Goal: Check status: Check status

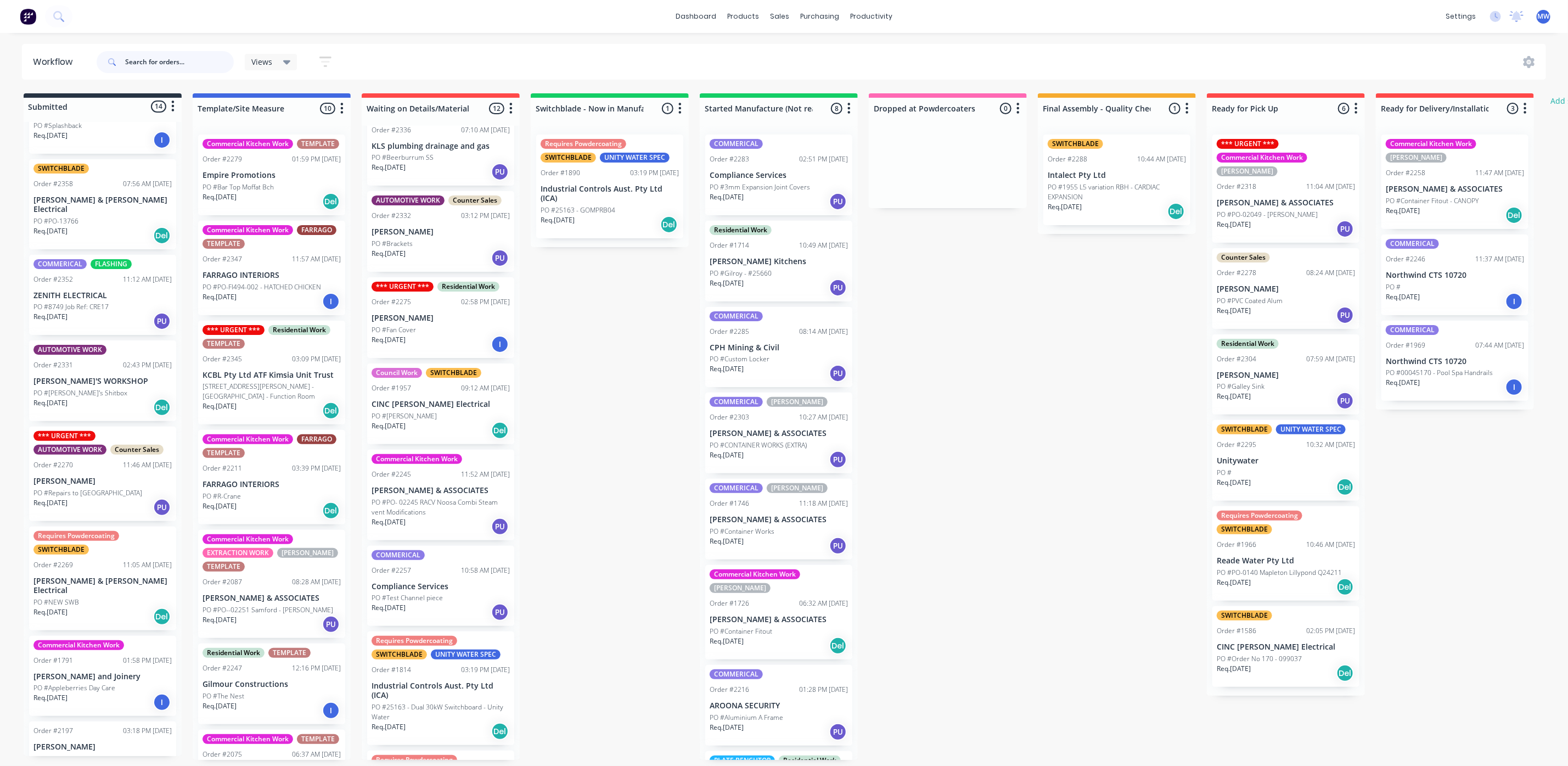
scroll to position [247, 0]
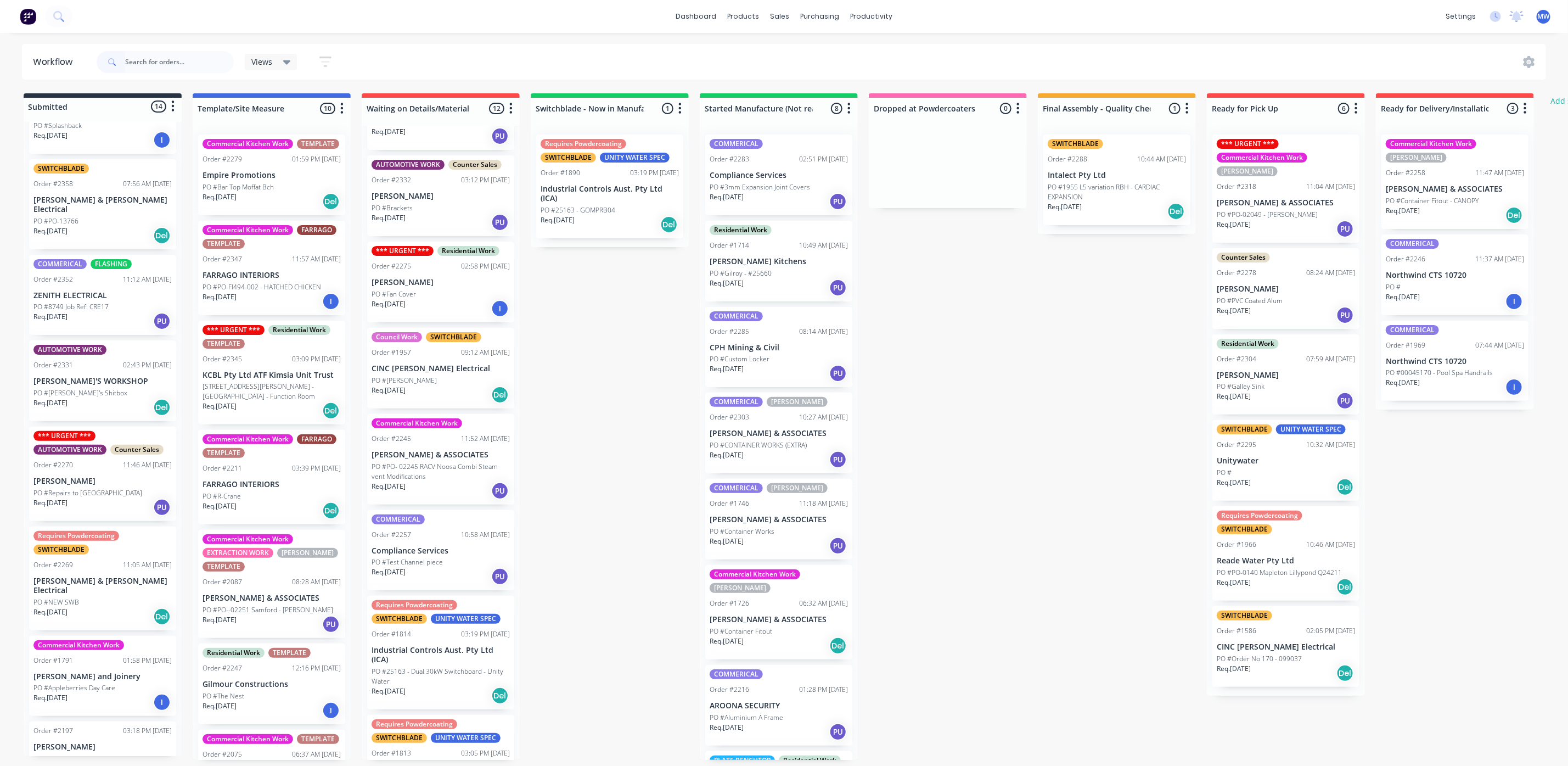
click at [1099, 212] on div "Req. [DATE] Del" at bounding box center [1116, 211] width 138 height 18
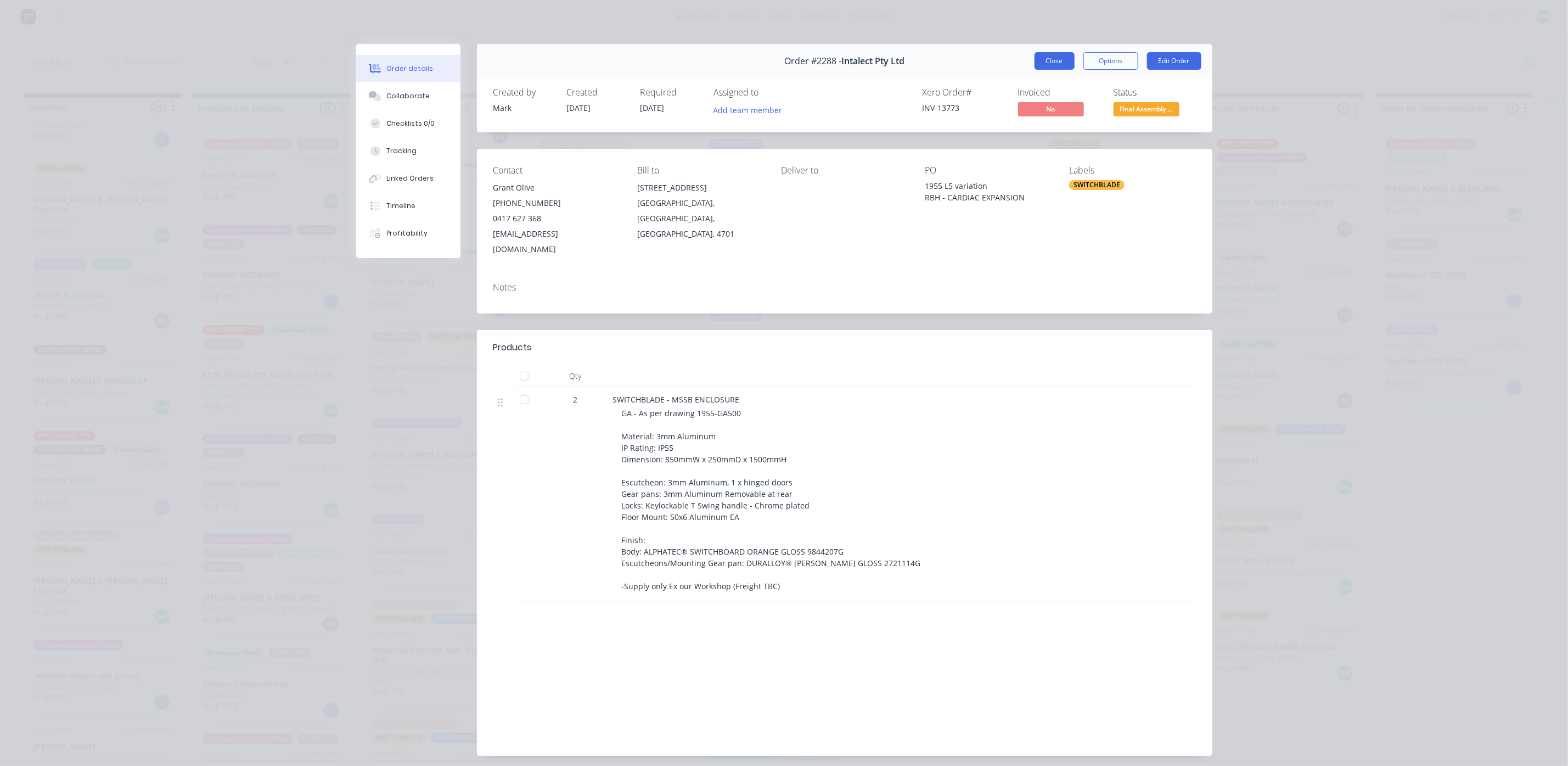
click at [1042, 65] on button "Close" at bounding box center [1054, 61] width 40 height 17
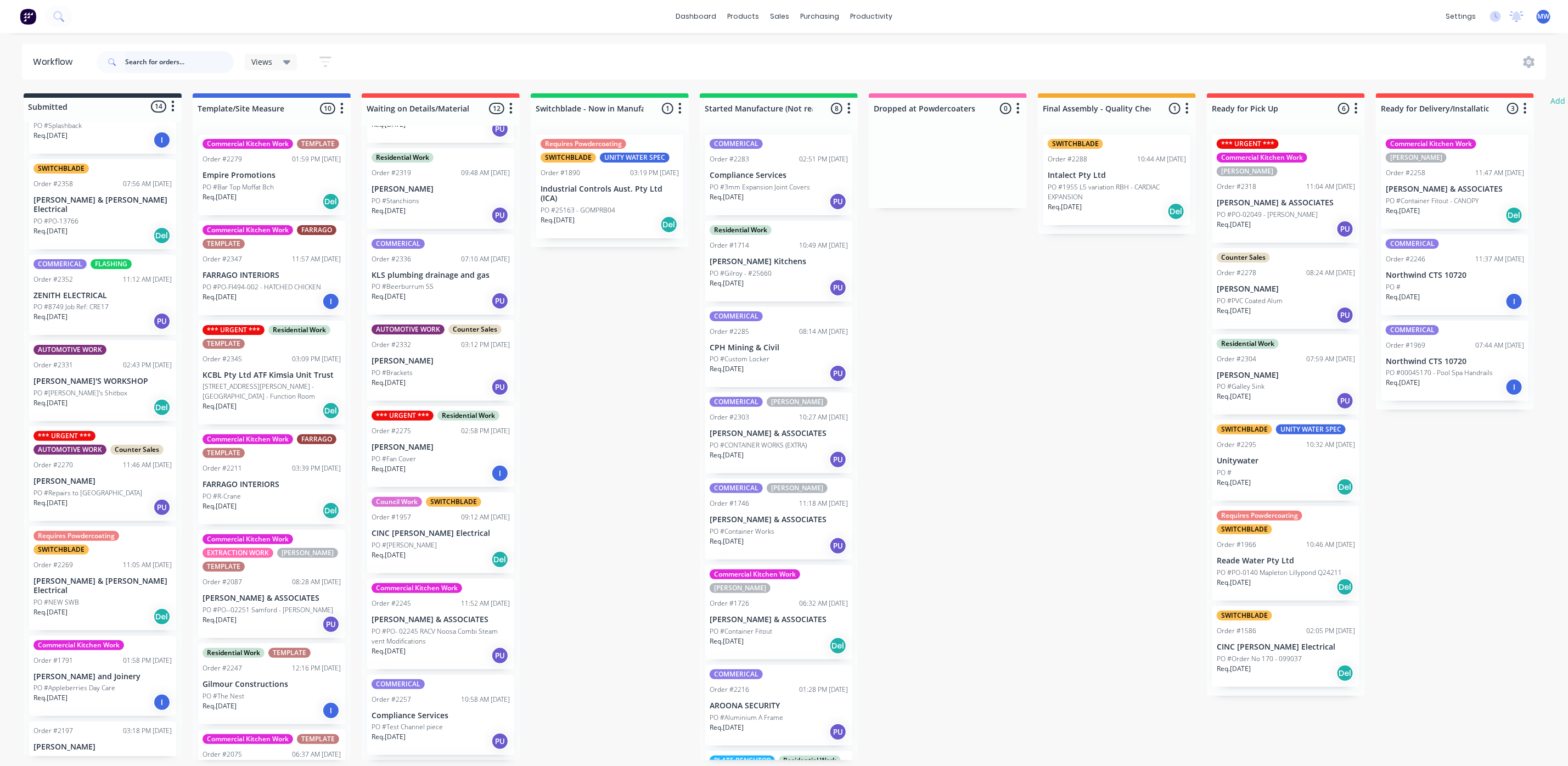
scroll to position [165, 0]
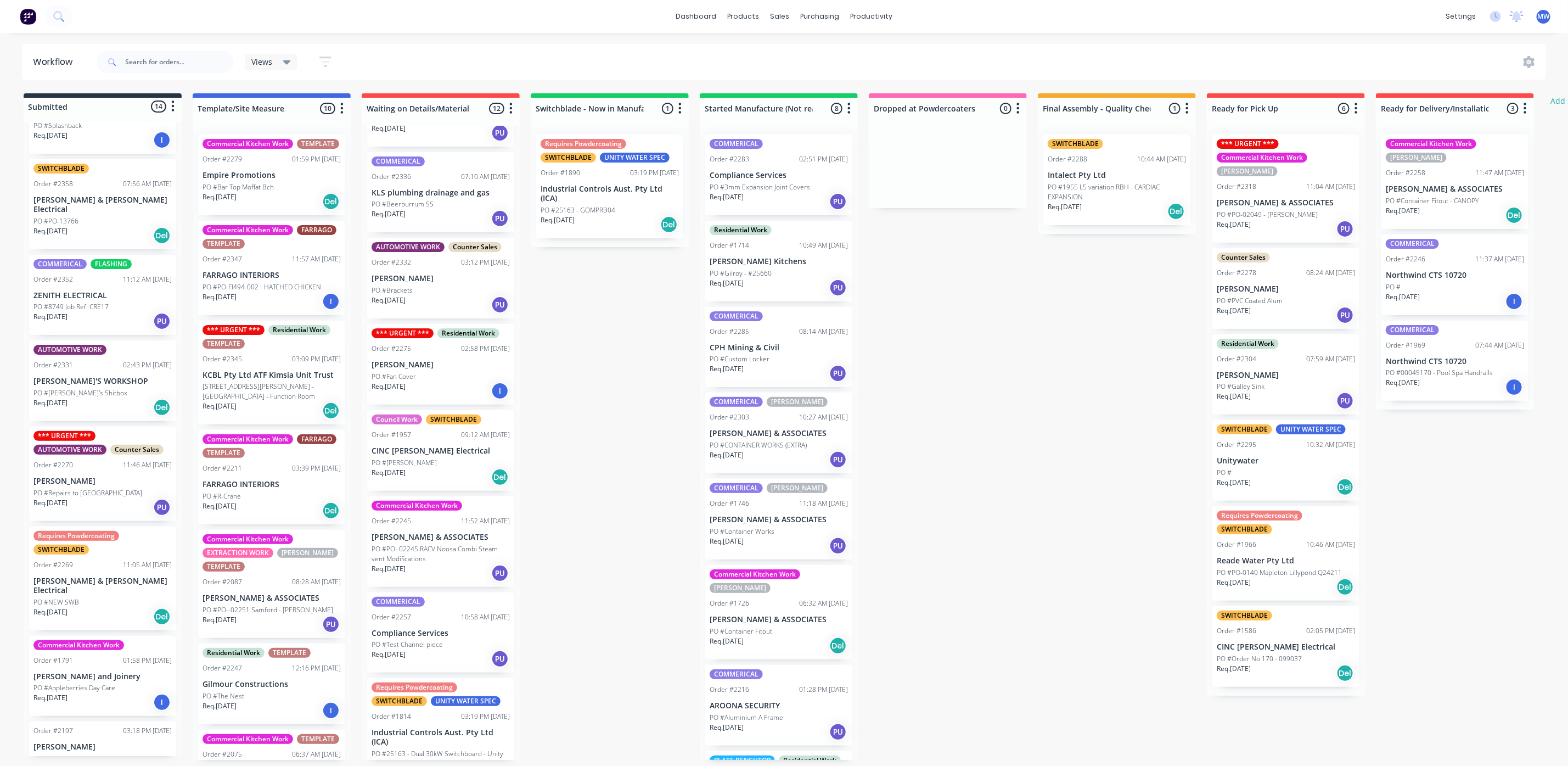
click at [434, 216] on div "Req. [DATE] PU" at bounding box center [441, 217] width 138 height 18
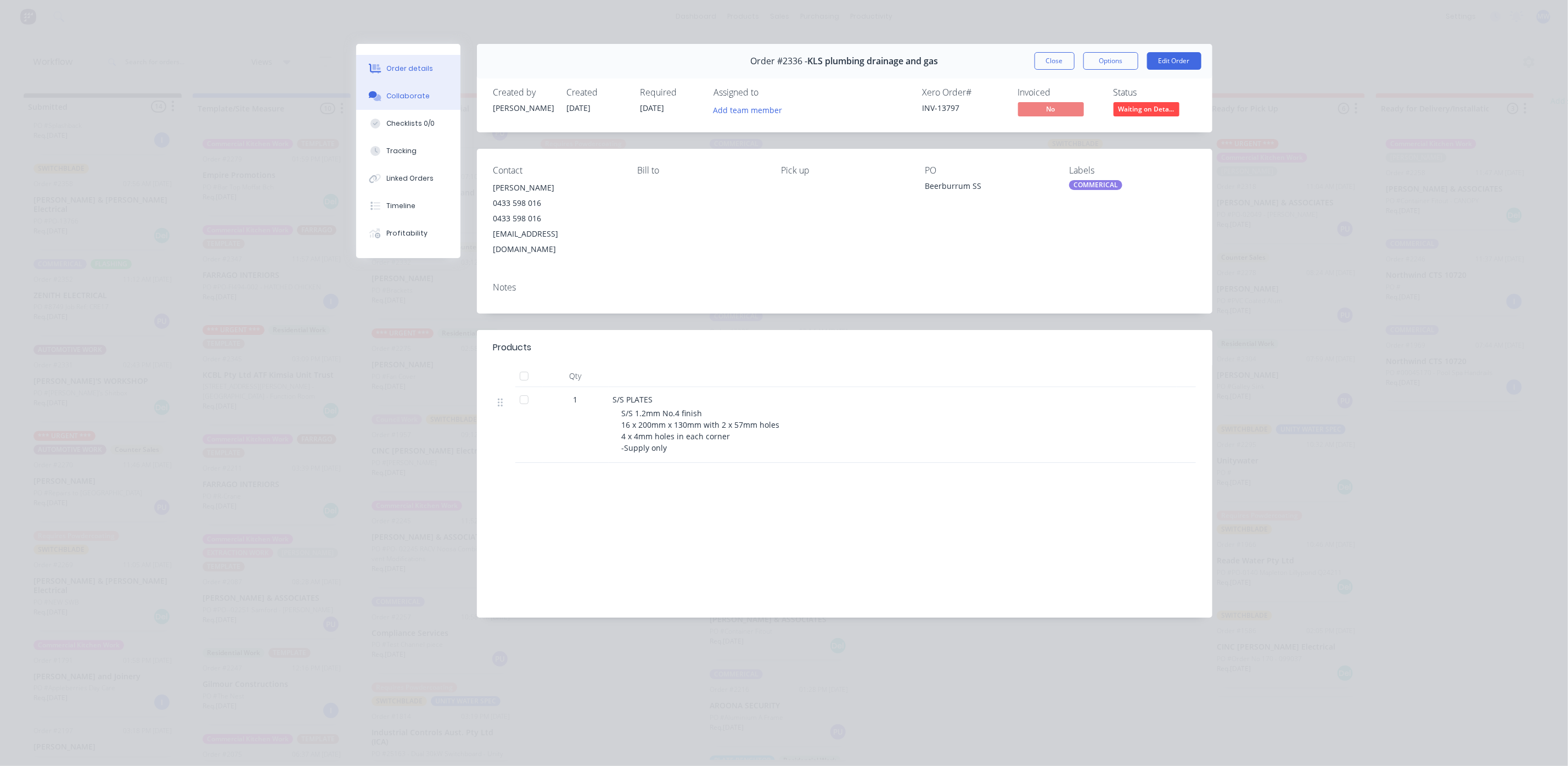
click at [393, 100] on div "Collaborate" at bounding box center [408, 96] width 44 height 10
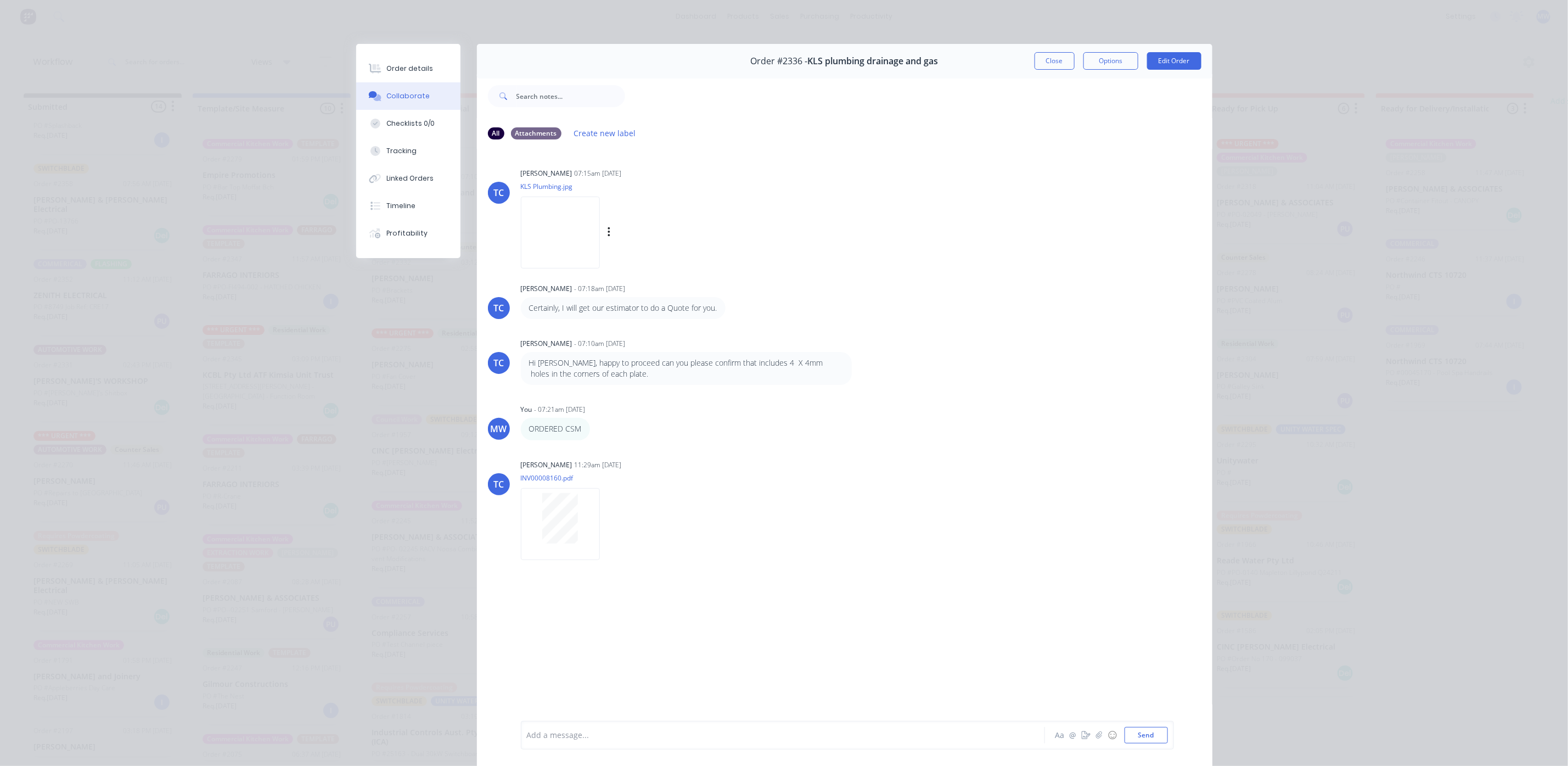
click at [554, 236] on img at bounding box center [560, 232] width 79 height 72
click at [547, 232] on img at bounding box center [560, 232] width 79 height 72
click at [415, 66] on div "Order details" at bounding box center [409, 69] width 47 height 10
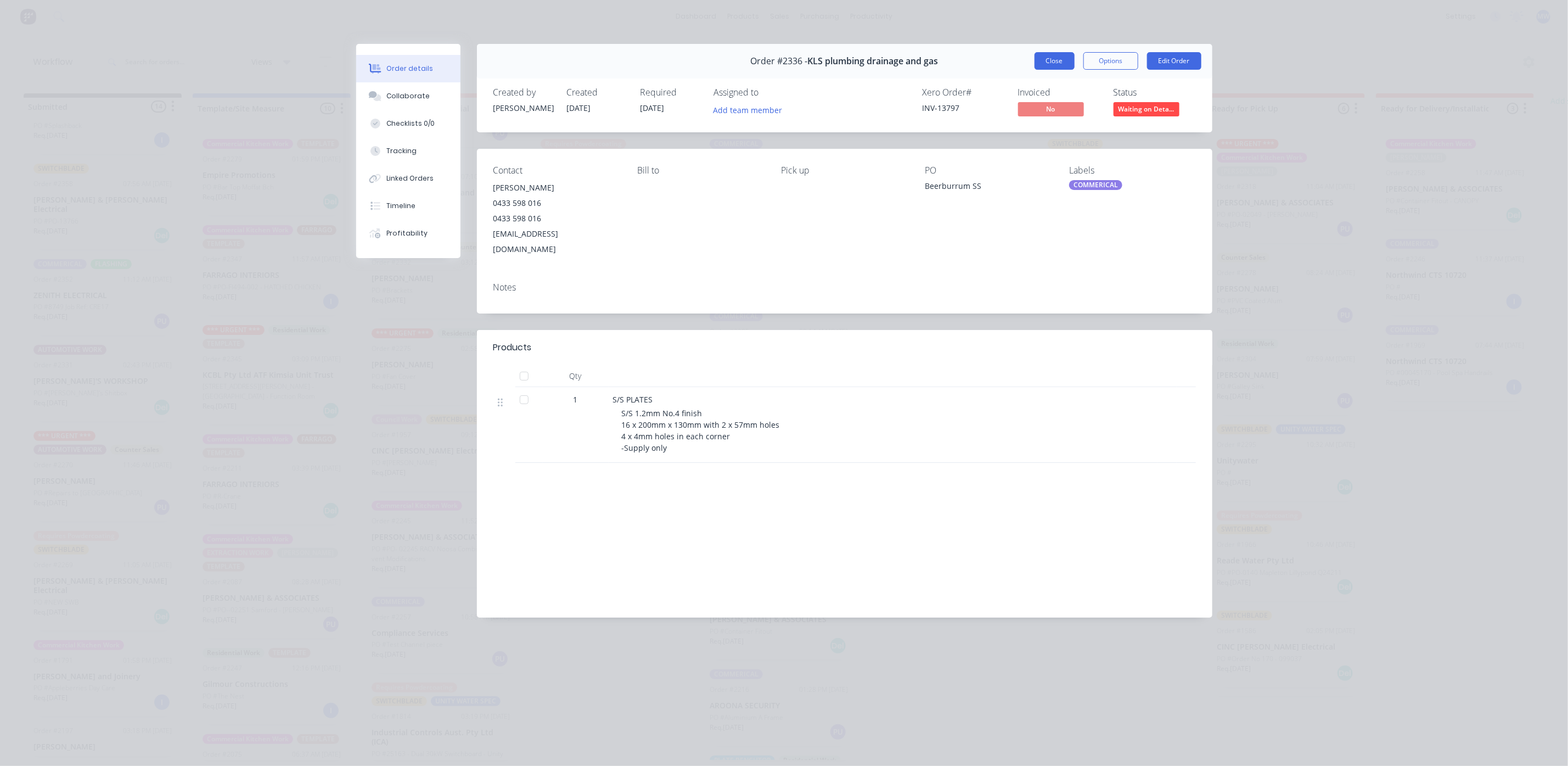
click at [1055, 58] on button "Close" at bounding box center [1054, 61] width 40 height 17
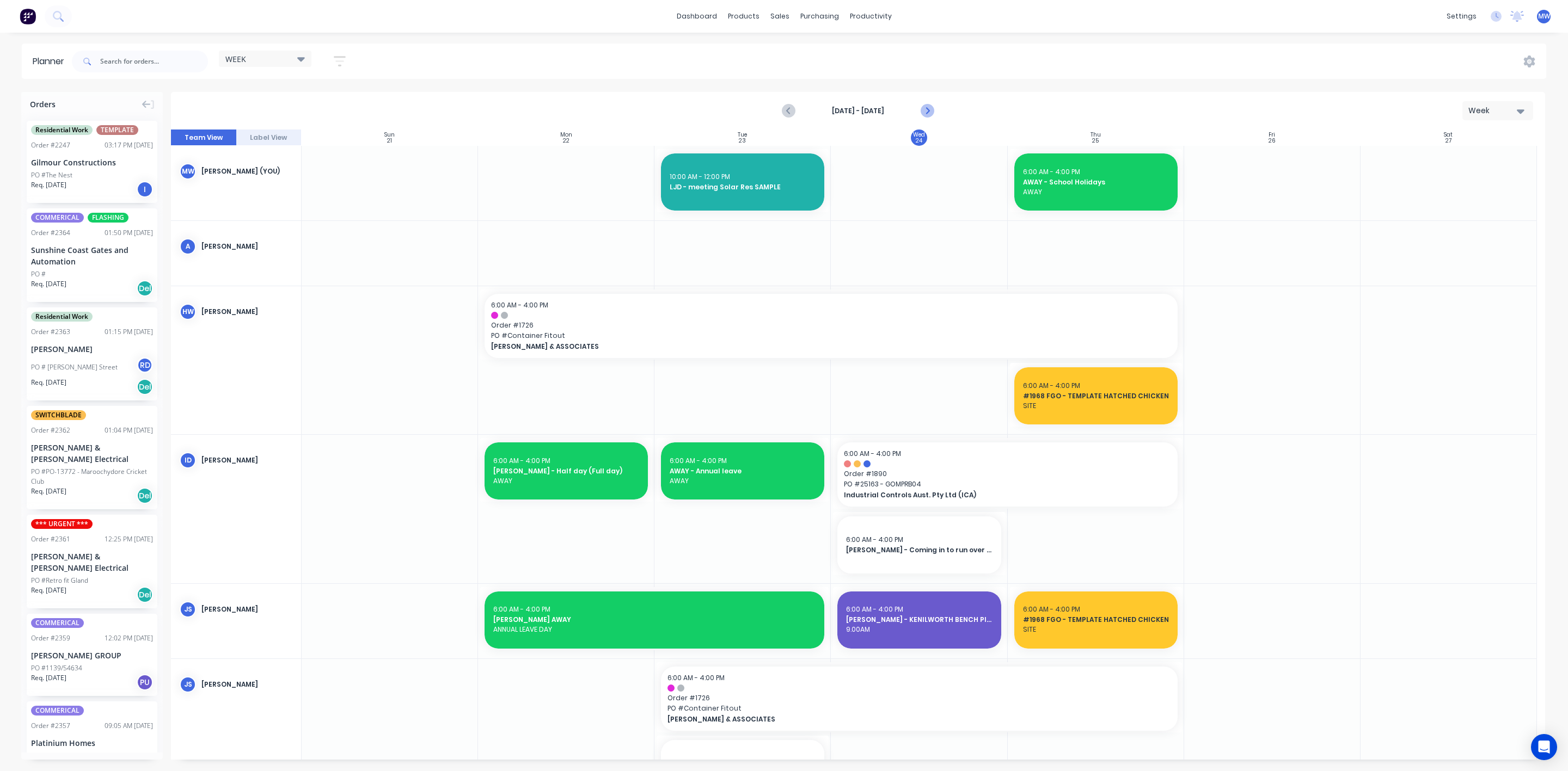
click at [928, 113] on icon "Next page" at bounding box center [927, 112] width 13 height 13
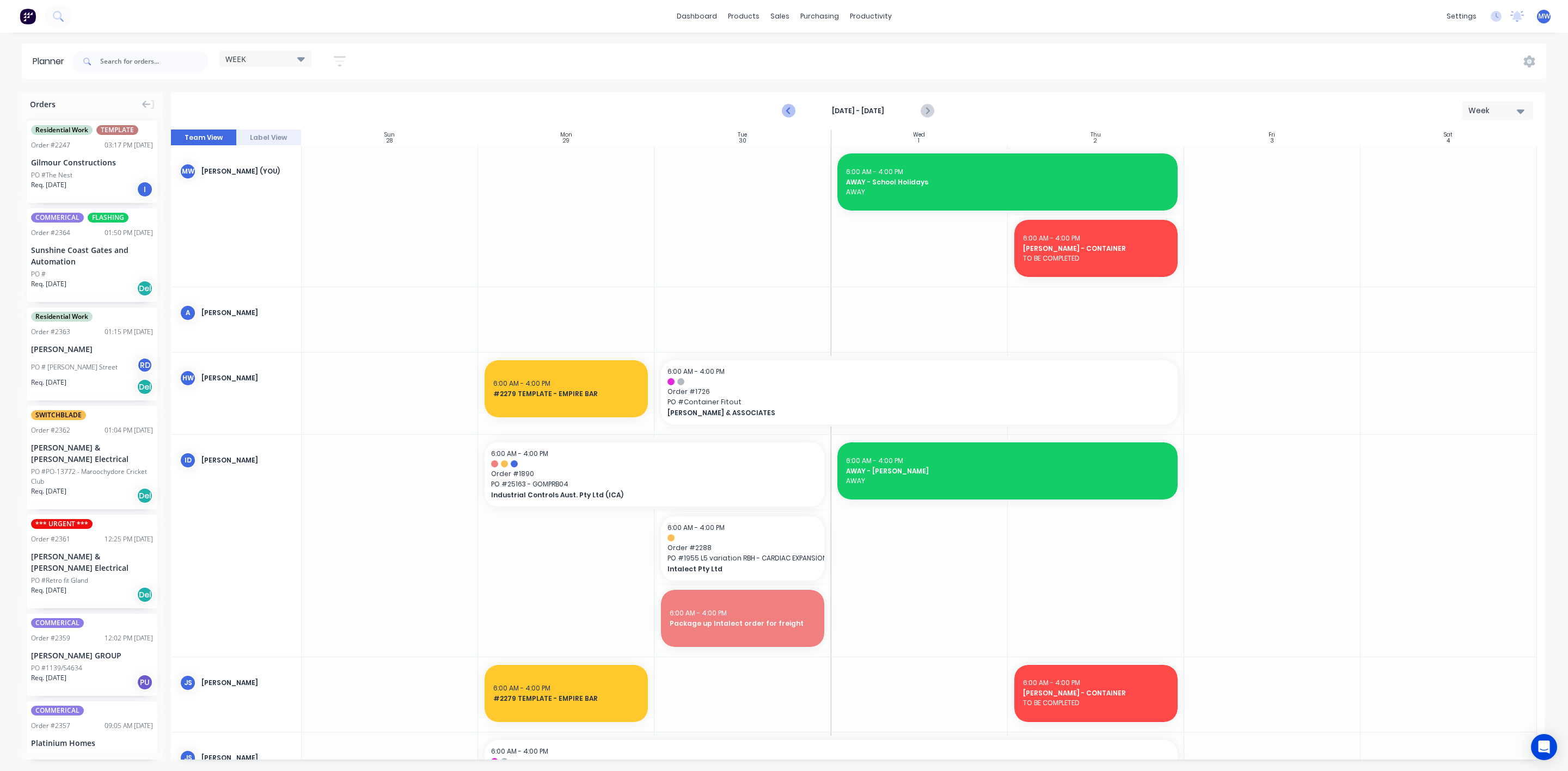
click at [789, 112] on icon "Previous page" at bounding box center [789, 112] width 13 height 13
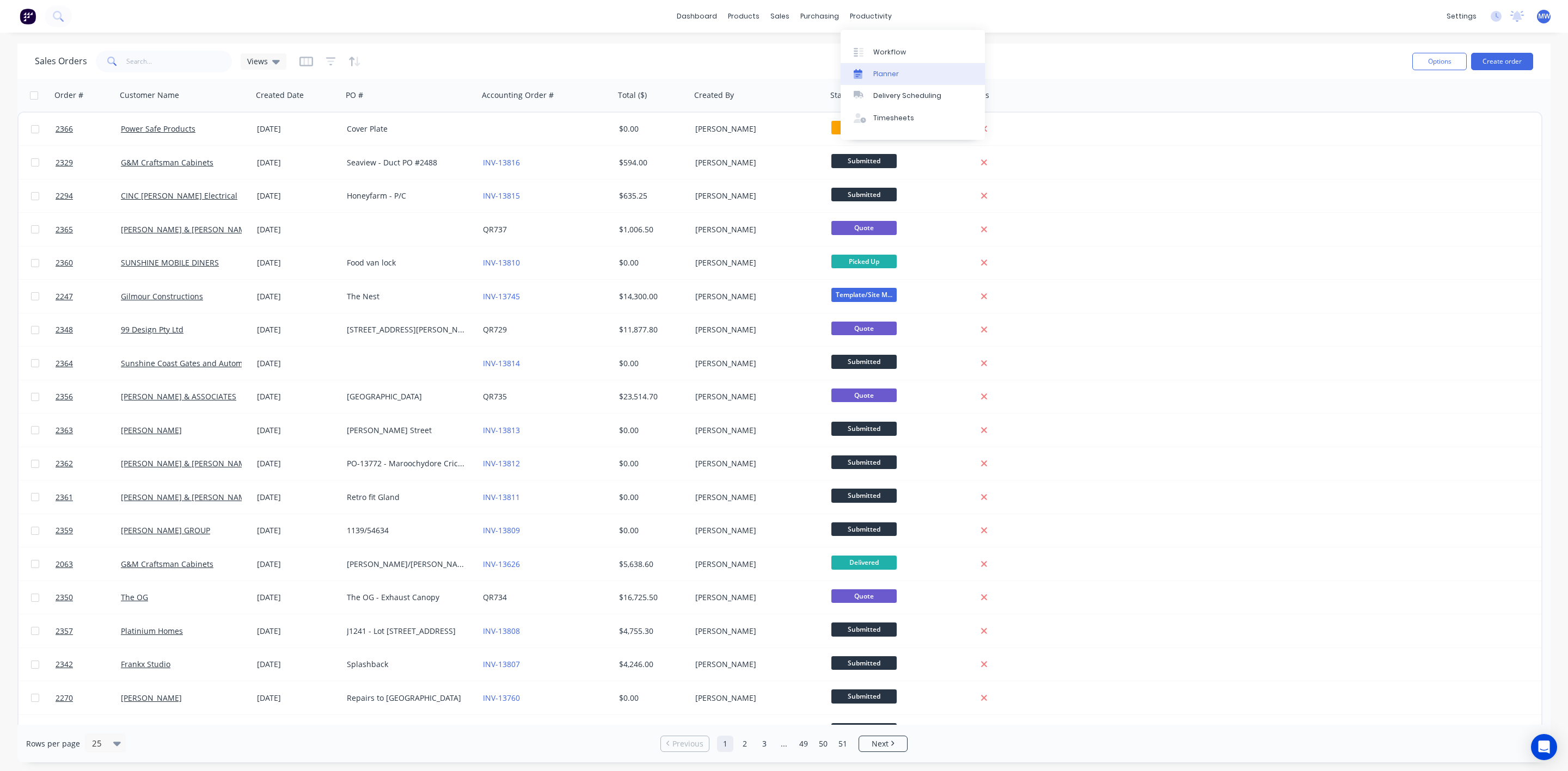
click at [886, 74] on div "Planner" at bounding box center [886, 74] width 26 height 10
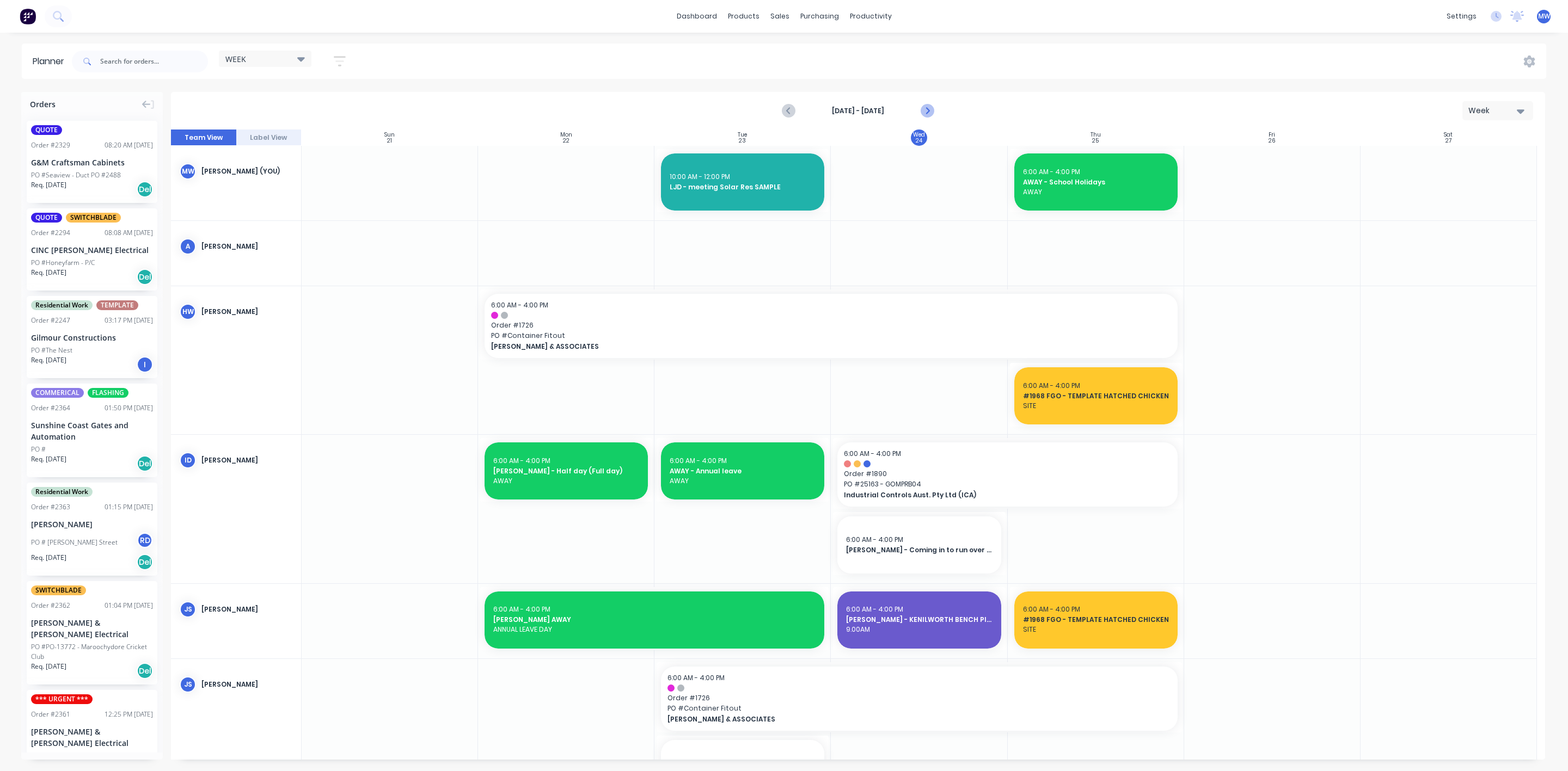
click at [930, 110] on icon "Next page" at bounding box center [927, 112] width 13 height 13
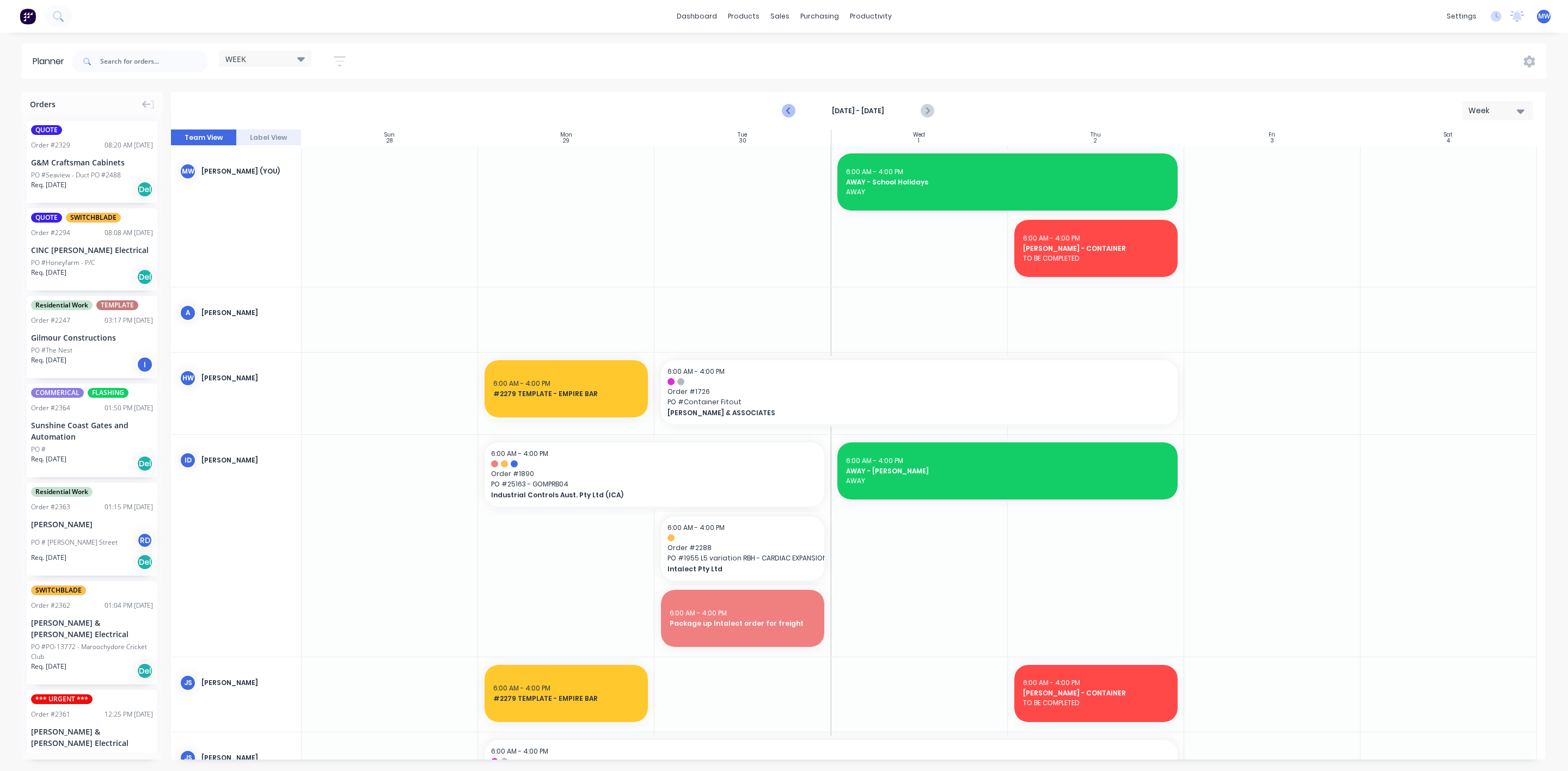
click at [792, 108] on icon "Previous page" at bounding box center [789, 112] width 13 height 13
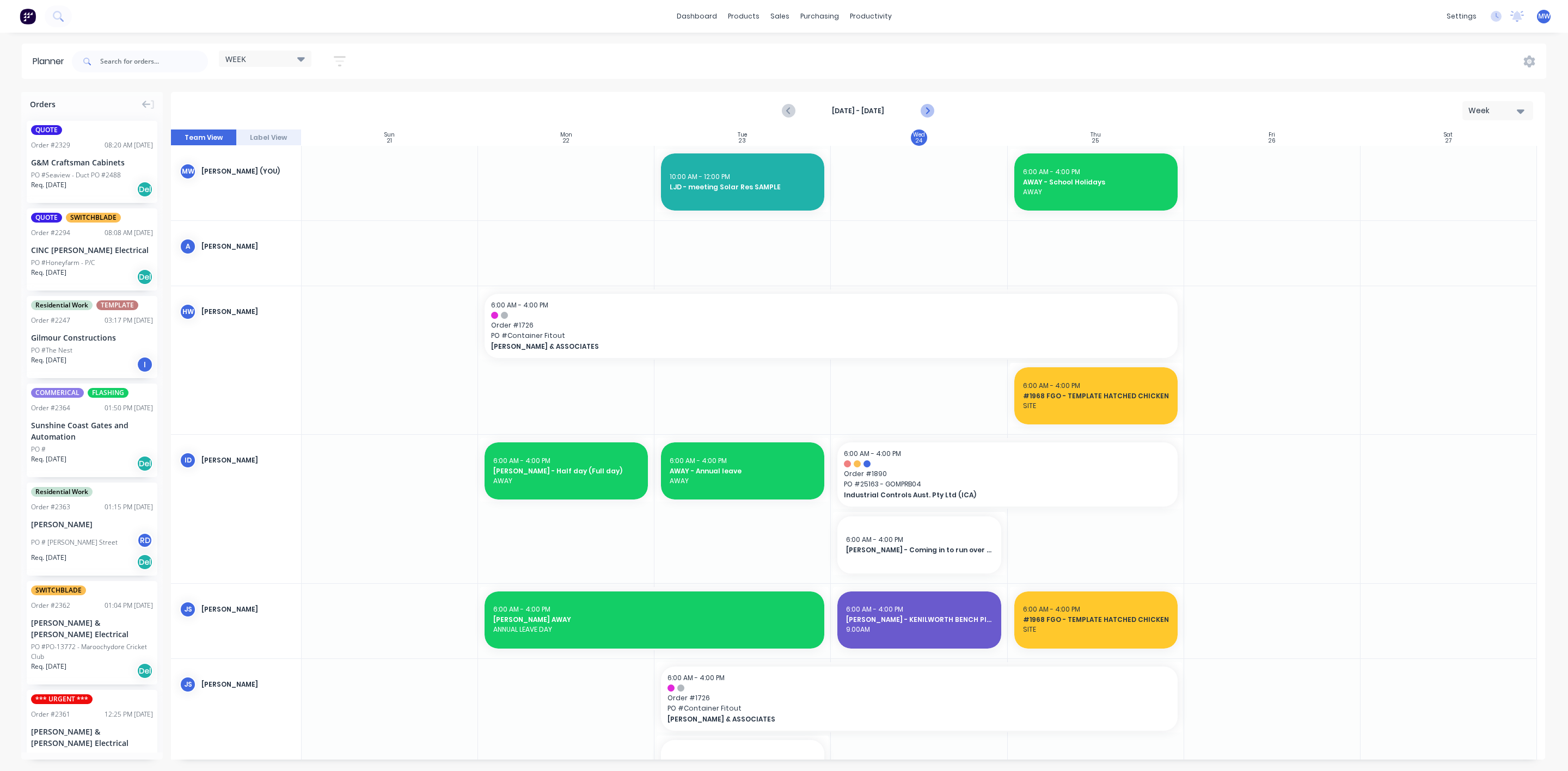
click at [929, 112] on icon "Next page" at bounding box center [927, 112] width 13 height 13
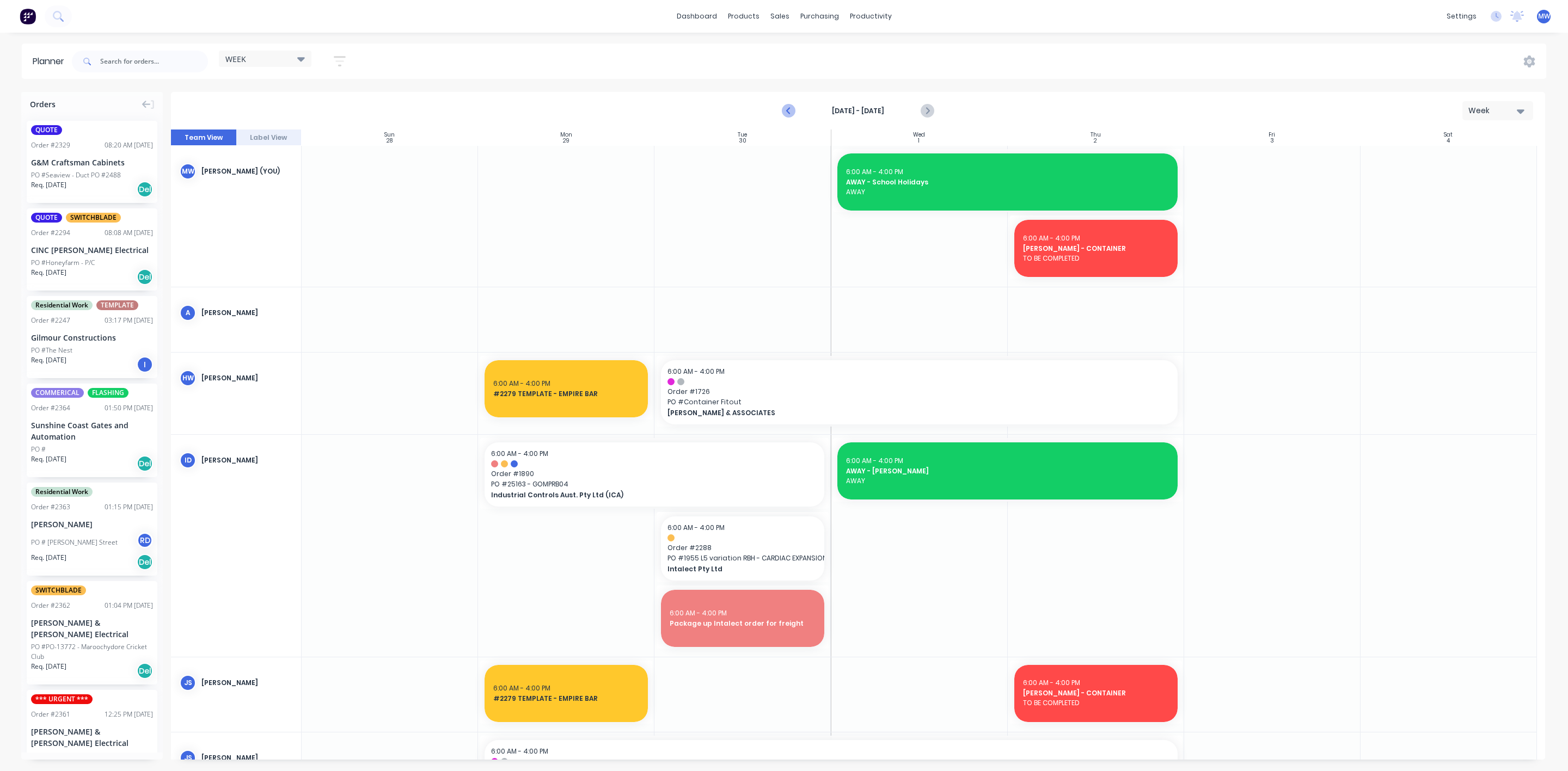
click at [787, 111] on icon "Previous page" at bounding box center [788, 111] width 5 height 9
